Goal: Information Seeking & Learning: Learn about a topic

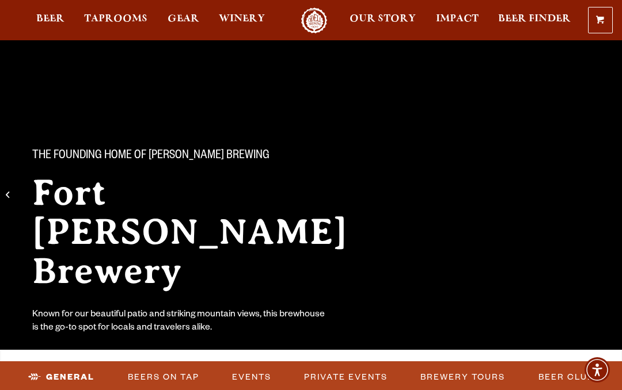
click at [119, 24] on span "Taprooms" at bounding box center [115, 18] width 63 height 9
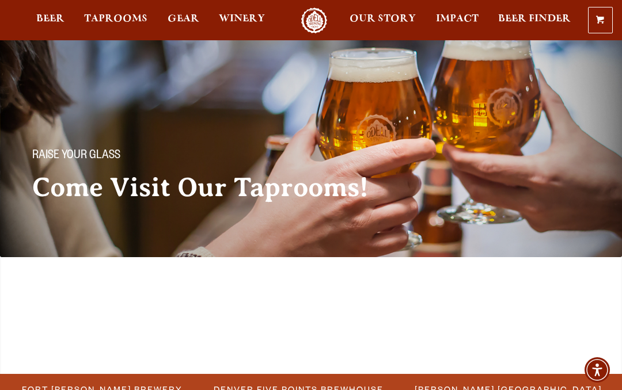
click at [94, 381] on span "Fort [PERSON_NAME] Brewery" at bounding box center [102, 389] width 161 height 17
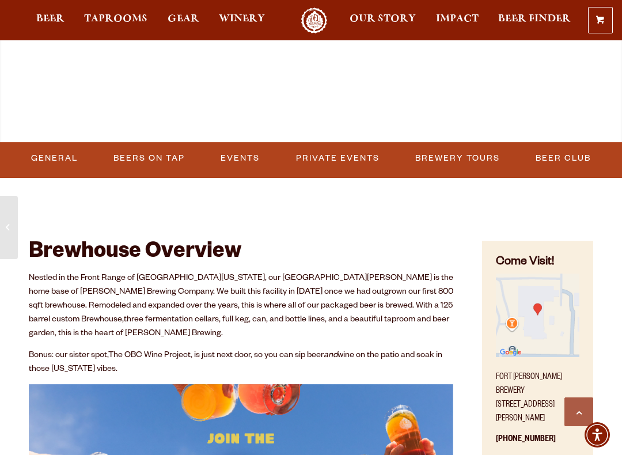
scroll to position [455, 0]
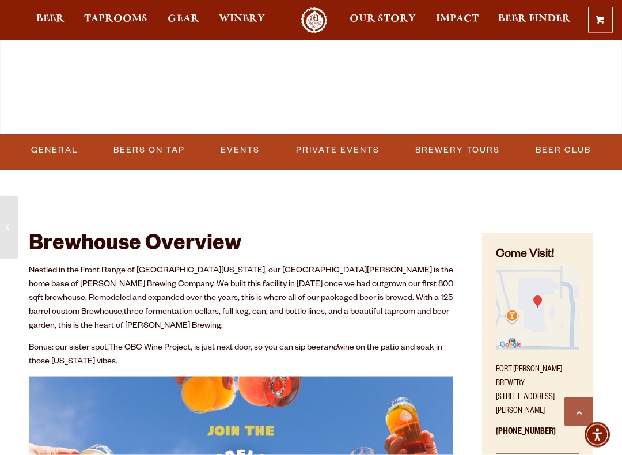
click at [142, 150] on link "Beers on Tap" at bounding box center [149, 151] width 81 height 26
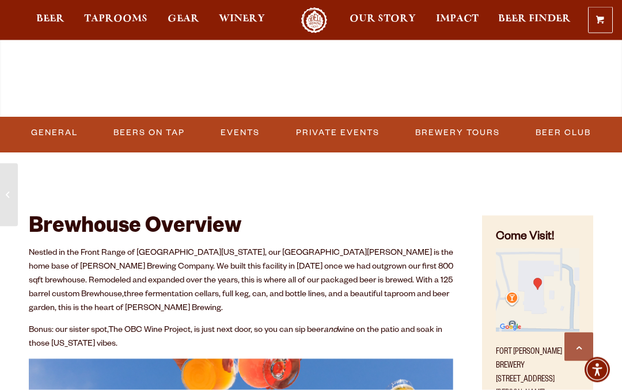
scroll to position [469, 0]
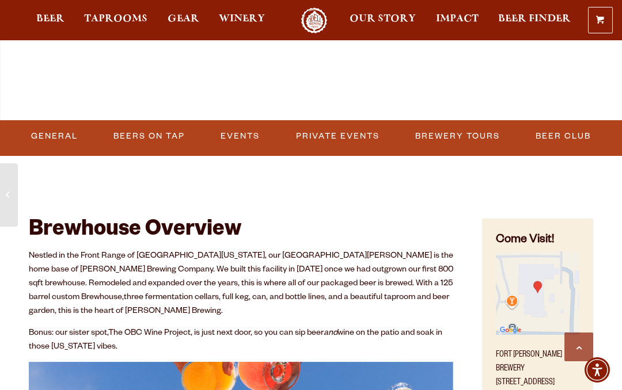
click at [142, 140] on link "Beers on Tap" at bounding box center [149, 136] width 81 height 26
click at [113, 22] on span "Taprooms" at bounding box center [115, 18] width 63 height 9
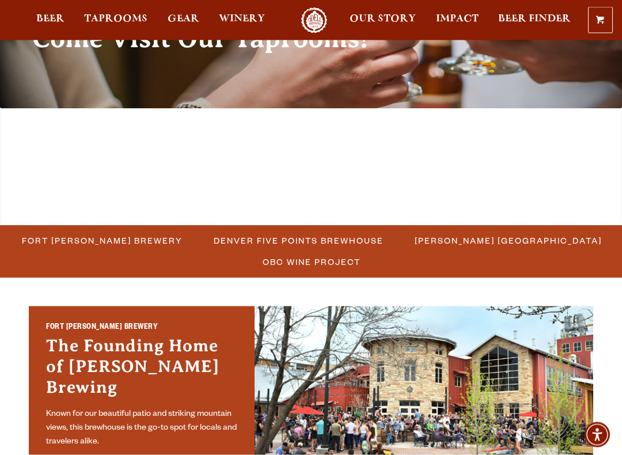
scroll to position [150, 0]
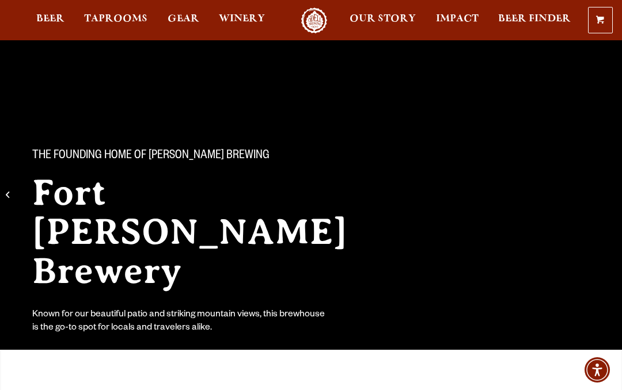
click at [48, 19] on span "Beer" at bounding box center [50, 18] width 28 height 9
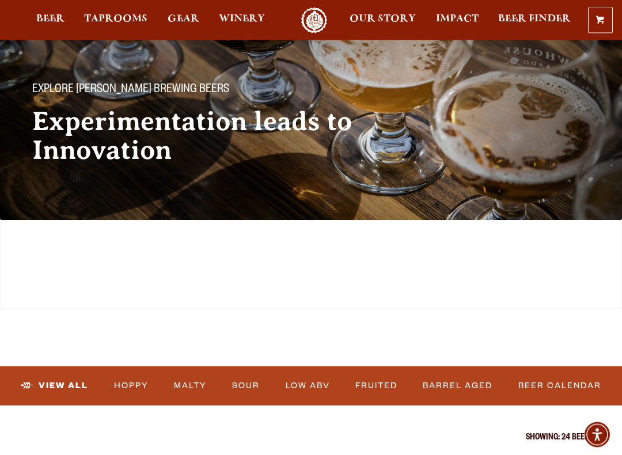
scroll to position [66, 0]
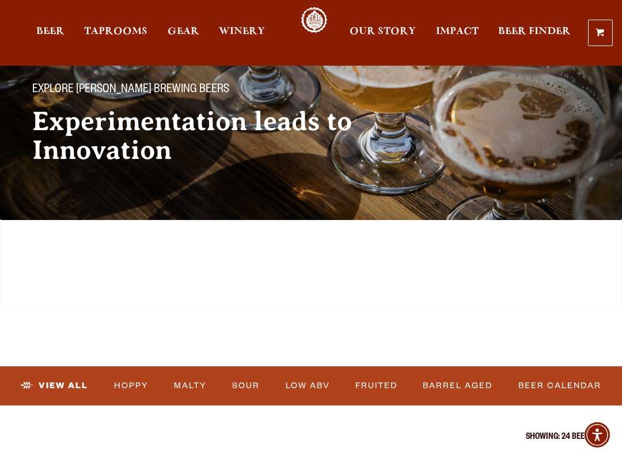
click at [546, 372] on link "Beer Calendar" at bounding box center [559, 385] width 92 height 26
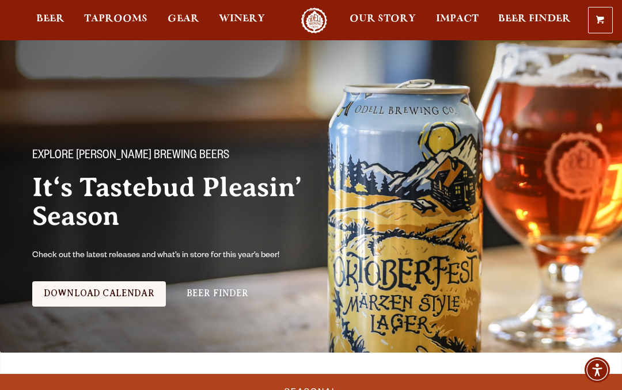
click at [108, 17] on span "Taprooms" at bounding box center [115, 18] width 63 height 9
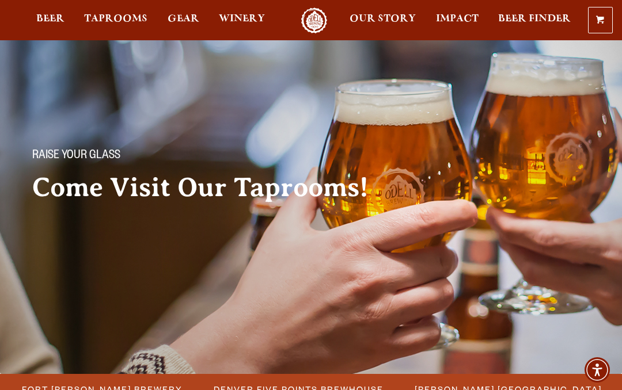
click at [78, 381] on span "Fort Collins Brewery" at bounding box center [102, 389] width 161 height 17
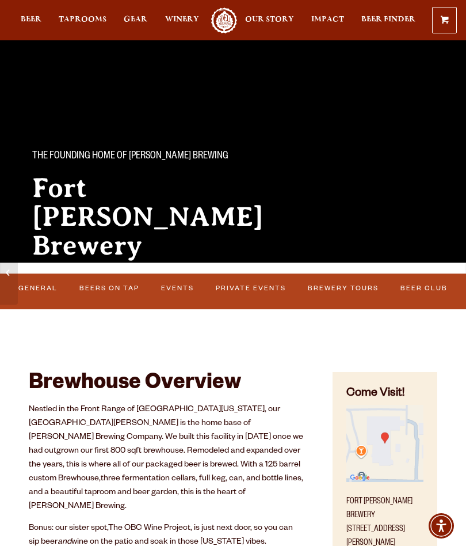
click at [105, 294] on link "Beers on Tap" at bounding box center [108, 288] width 67 height 24
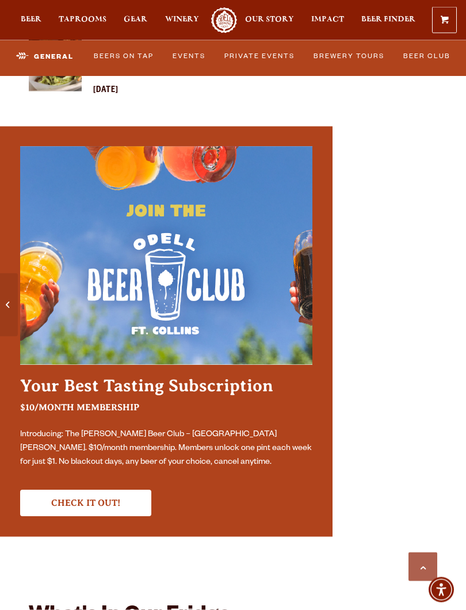
scroll to position [1587, 0]
